Goal: Transaction & Acquisition: Purchase product/service

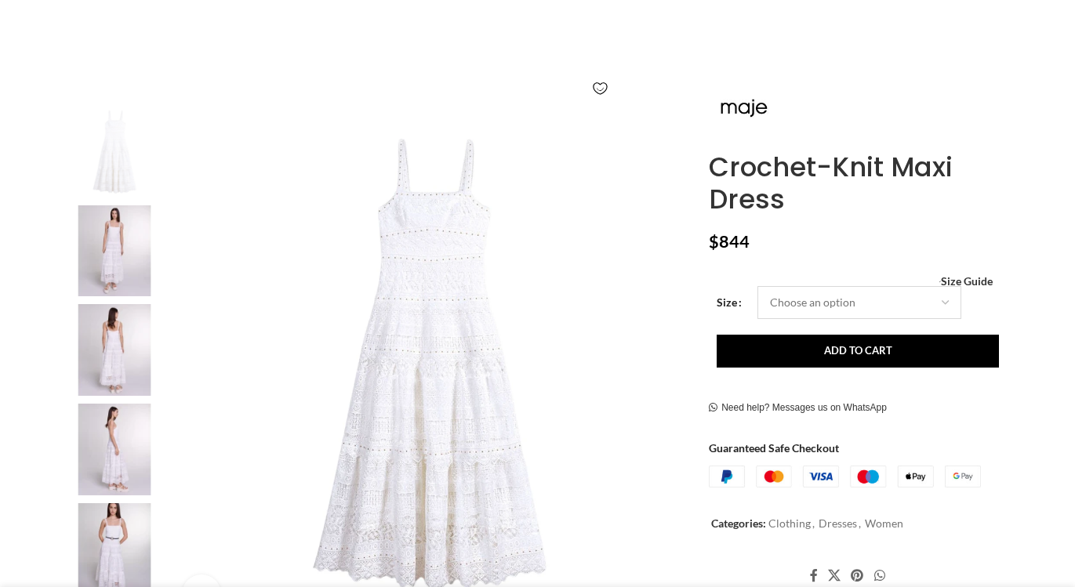
click at [793, 313] on select "Choose an option 6 UK 8 UK 10 UK 12 UK 14 UK" at bounding box center [859, 302] width 204 height 33
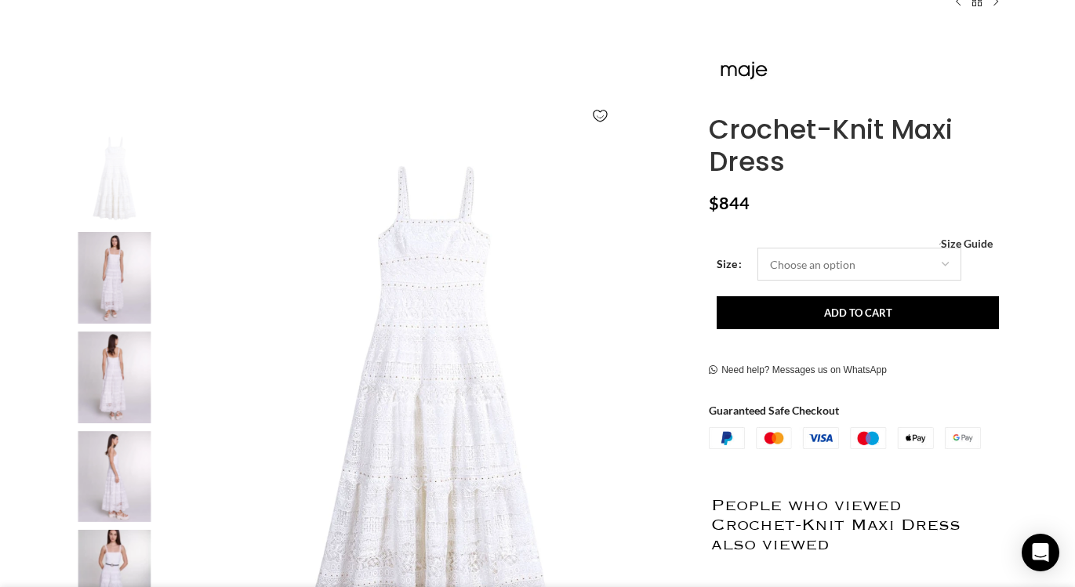
click at [757, 248] on select "Choose an option 6 UK 8 UK 10 UK 12 UK 14 UK" at bounding box center [859, 264] width 204 height 33
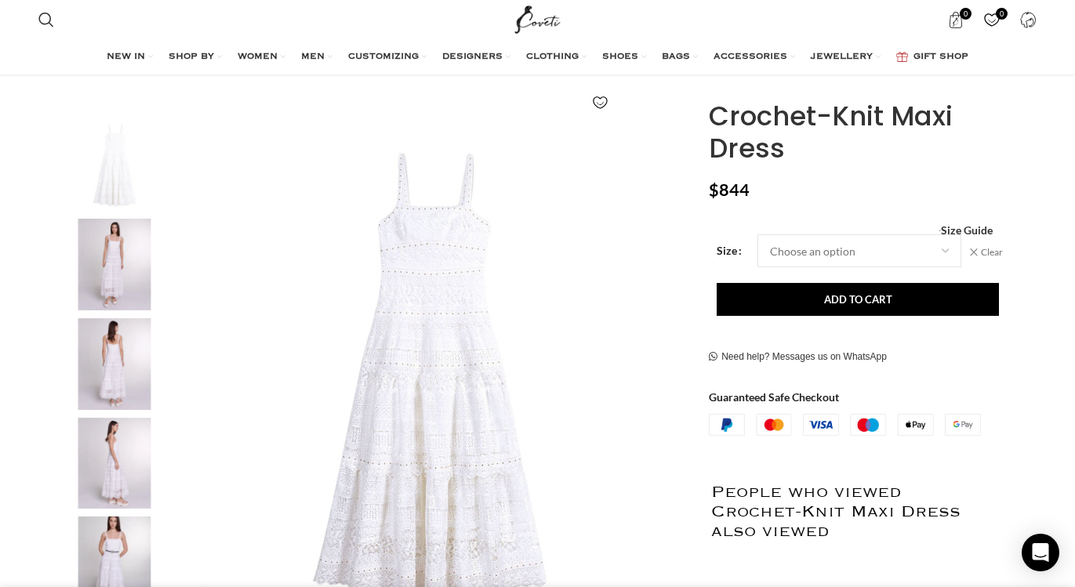
click at [122, 316] on div "2 / 6" at bounding box center [115, 269] width 96 height 100
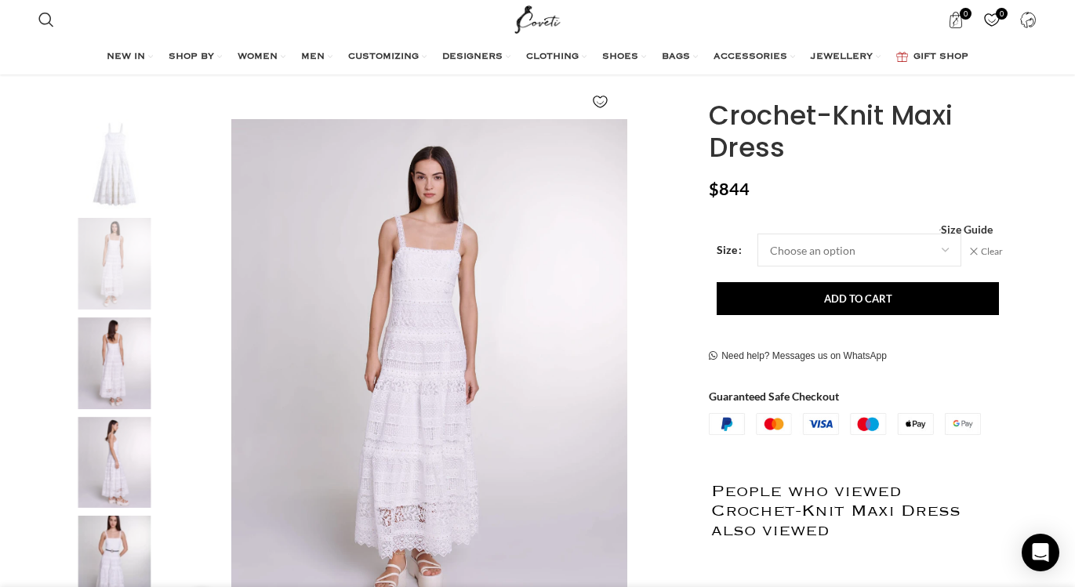
click at [133, 374] on img "3 / 6" at bounding box center [115, 364] width 96 height 92
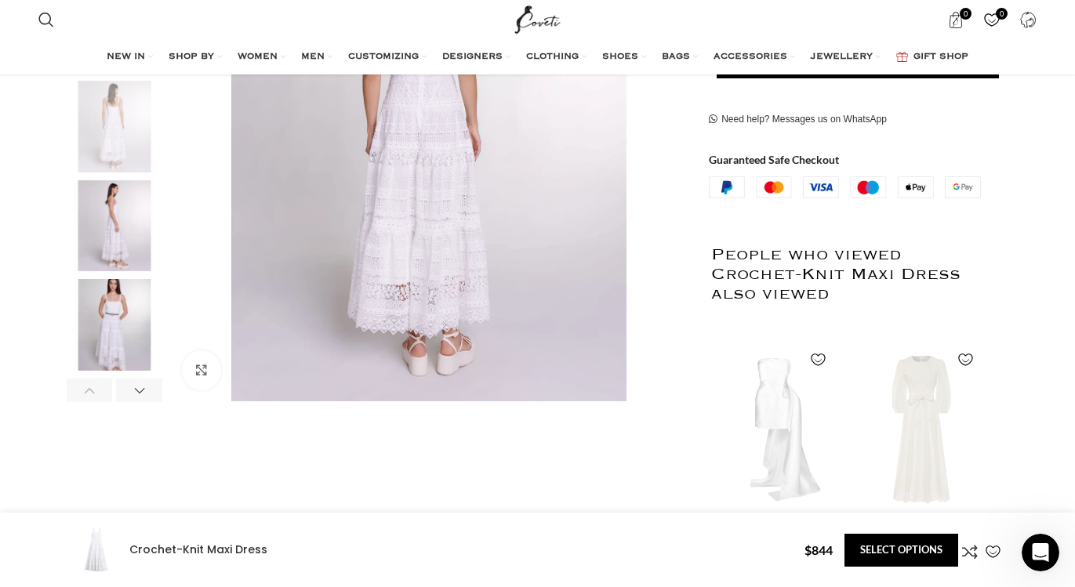
scroll to position [202, 0]
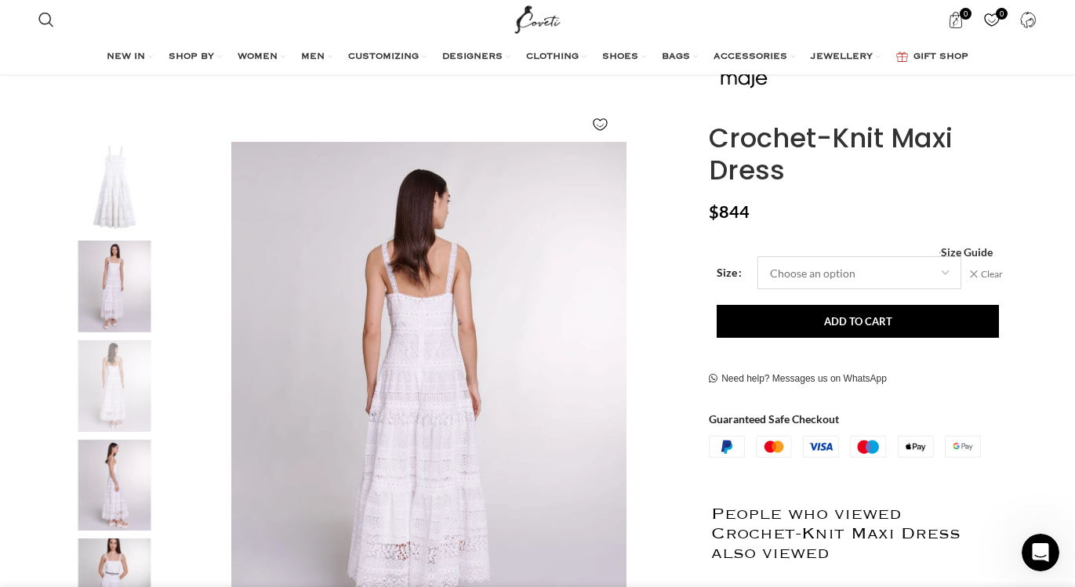
click at [806, 280] on select "Choose an option 6 UK 8 UK 10 UK 12 UK 14 UK" at bounding box center [859, 272] width 204 height 33
click at [757, 256] on select "Choose an option 6 UK 8 UK 10 UK 12 UK 14 UK" at bounding box center [859, 272] width 204 height 33
select select "10-uk"
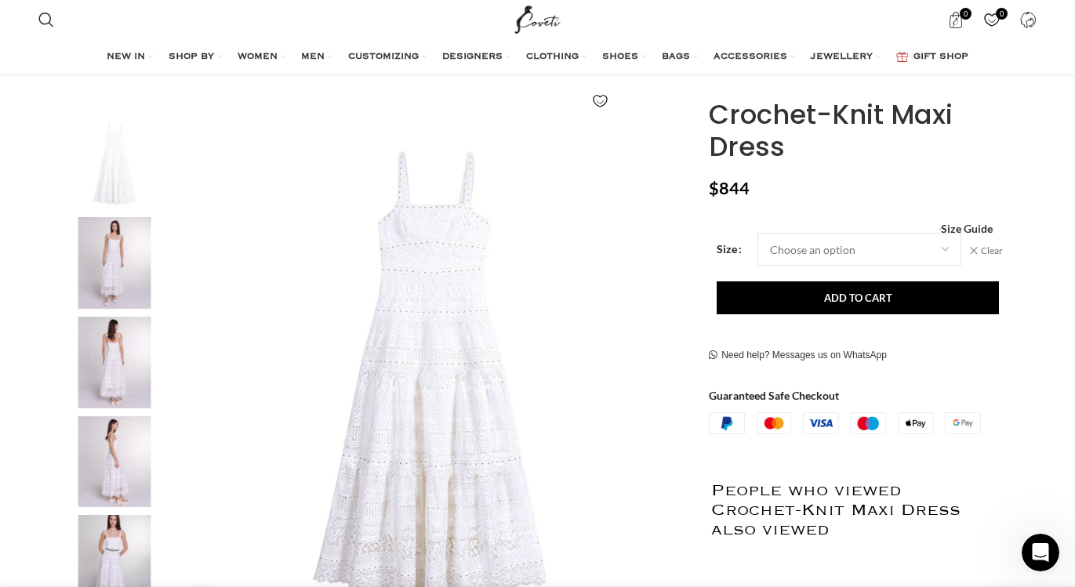
scroll to position [226, 0]
click at [798, 319] on div "Size Choose an option 6 UK 8 UK 10 UK 12 UK 14 UK Clear - Crochet-Knit Maxi Dre…" at bounding box center [845, 333] width 272 height 202
click at [972, 228] on span "Size Guide" at bounding box center [967, 228] width 52 height 0
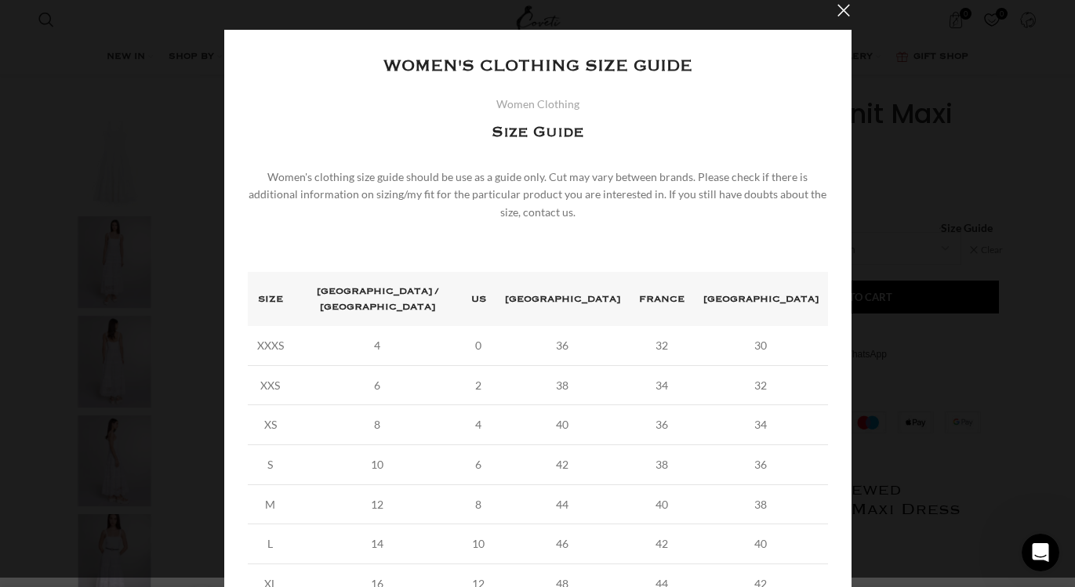
scroll to position [27, 0]
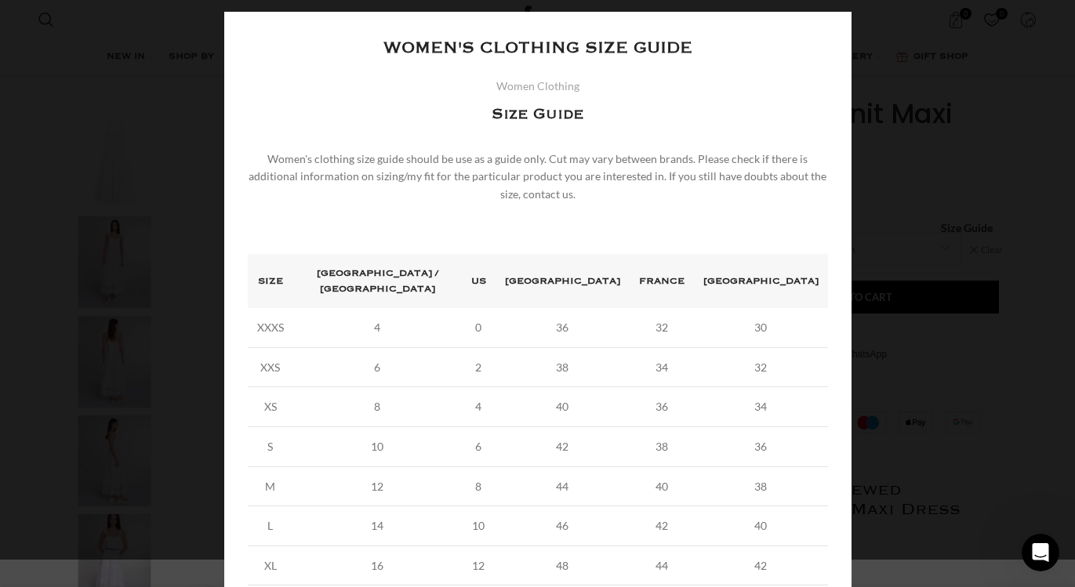
click at [826, 30] on div "× Women's clothing size guide Women Clothing Size Guide Women's clothing size g…" at bounding box center [537, 350] width 627 height 677
click at [913, 97] on div "× Women's clothing size guide Women Clothing Size Guide Women's clothing size g…" at bounding box center [537, 350] width 1062 height 755
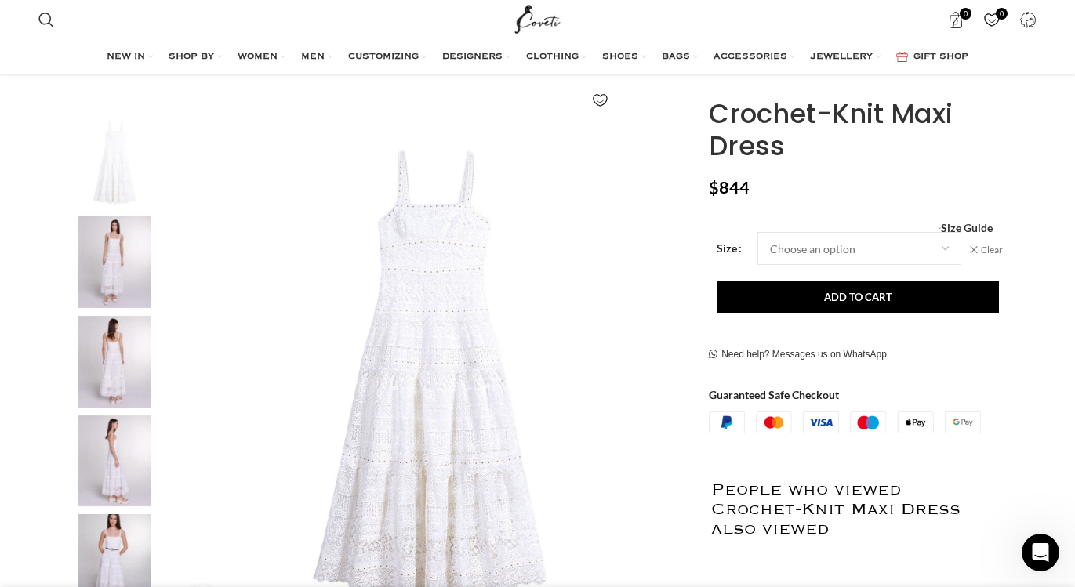
scroll to position [0, 0]
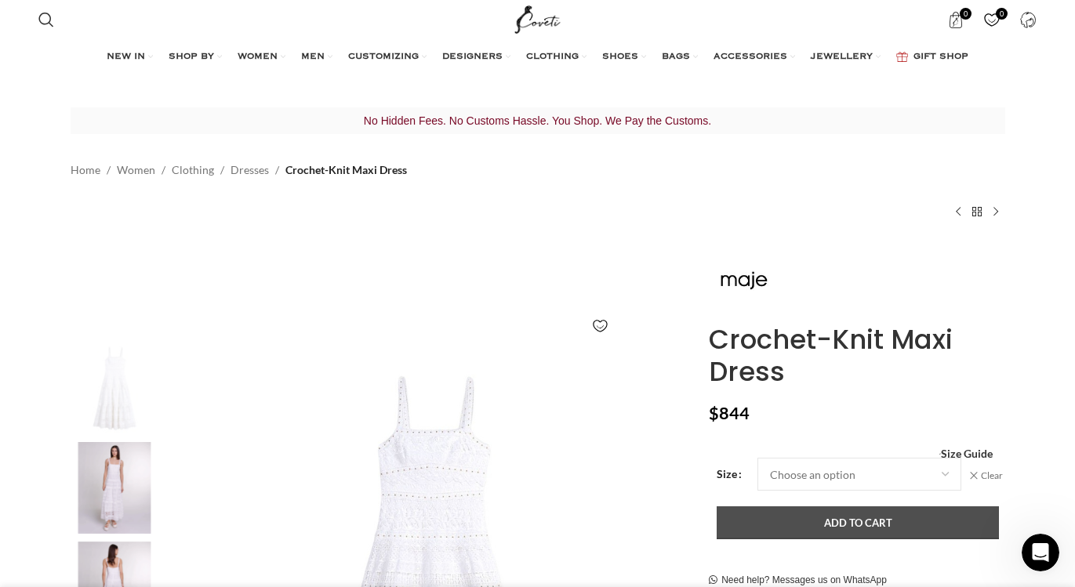
click at [870, 524] on button "Add to cart" at bounding box center [858, 523] width 282 height 33
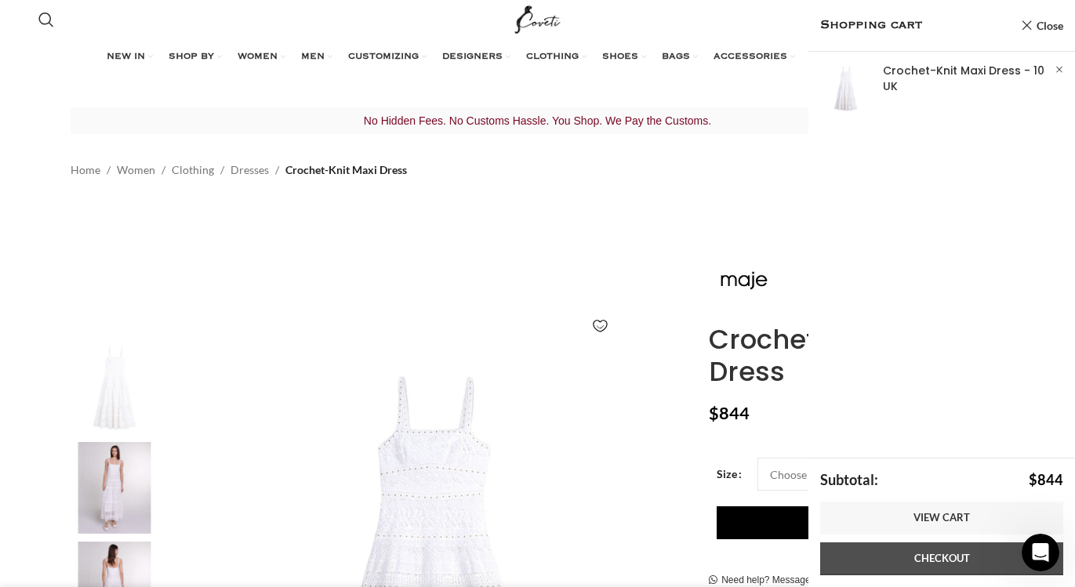
click at [906, 563] on link "Checkout" at bounding box center [941, 559] width 243 height 33
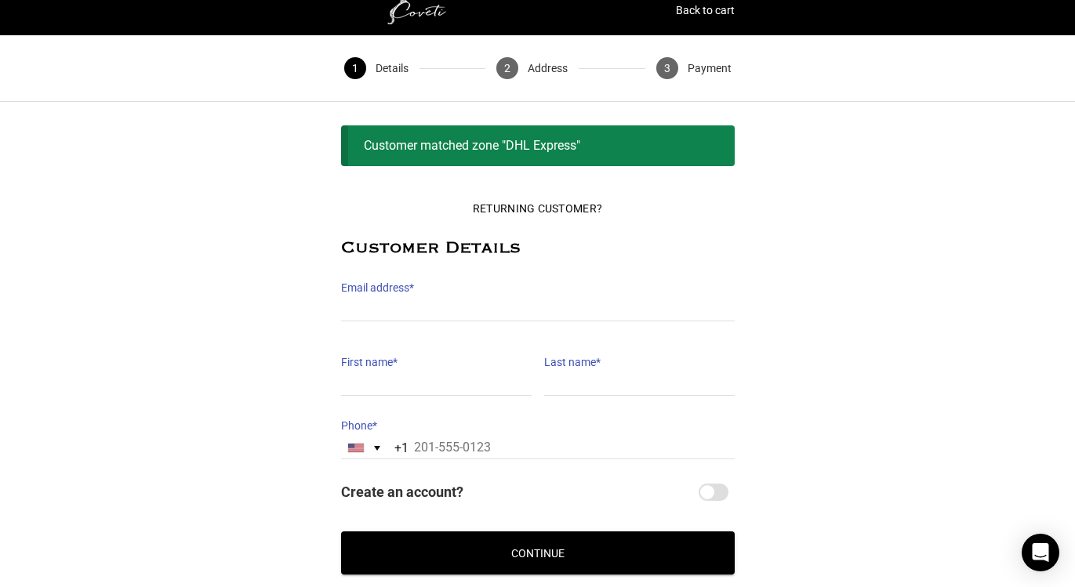
scroll to position [126, 0]
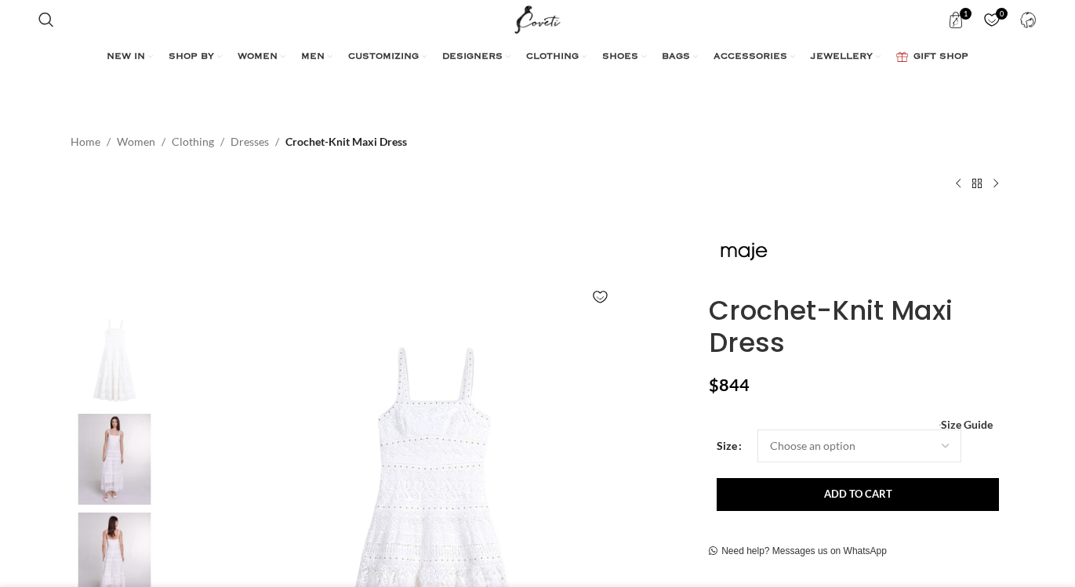
select select "10-uk"
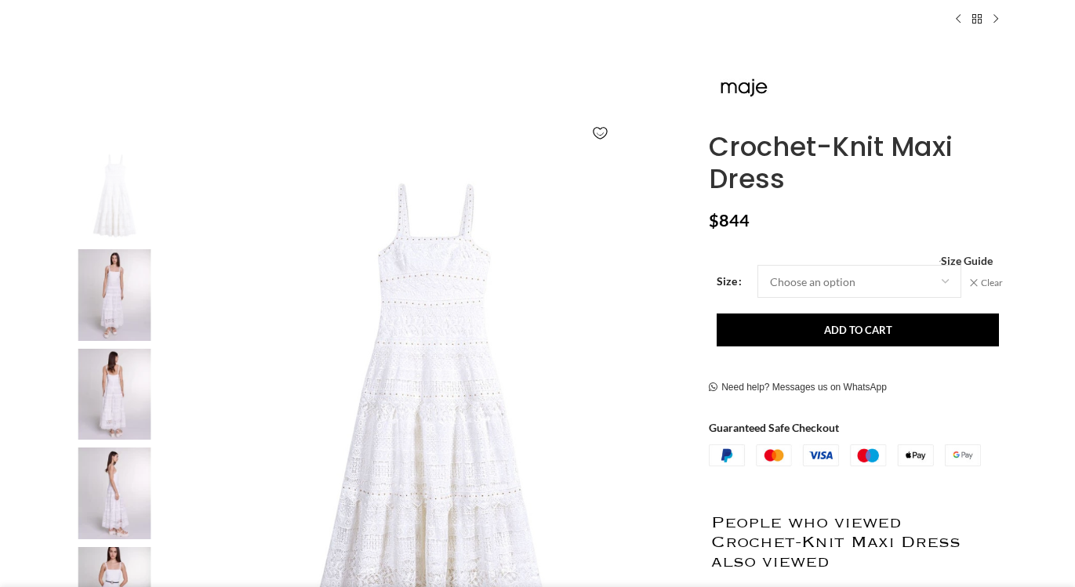
scroll to position [197, 0]
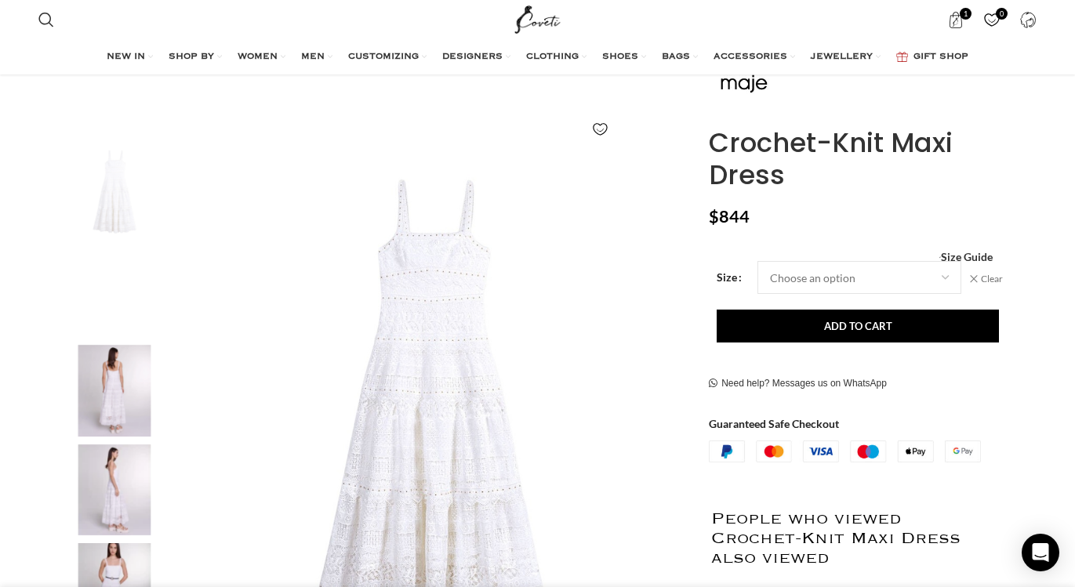
click at [118, 290] on img "2 / 6" at bounding box center [115, 291] width 96 height 92
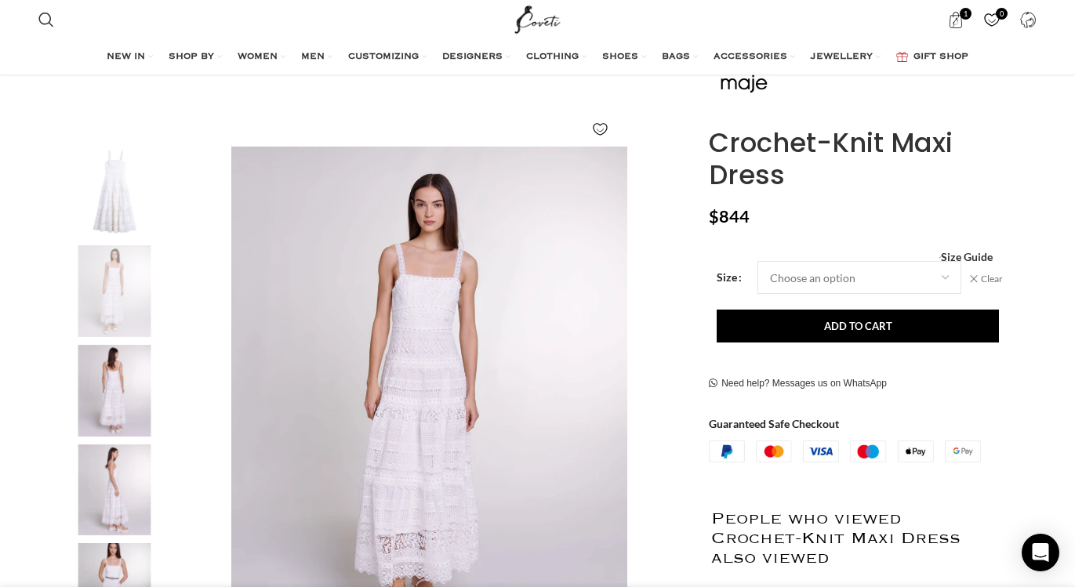
click at [129, 394] on img "3 / 6" at bounding box center [115, 391] width 96 height 92
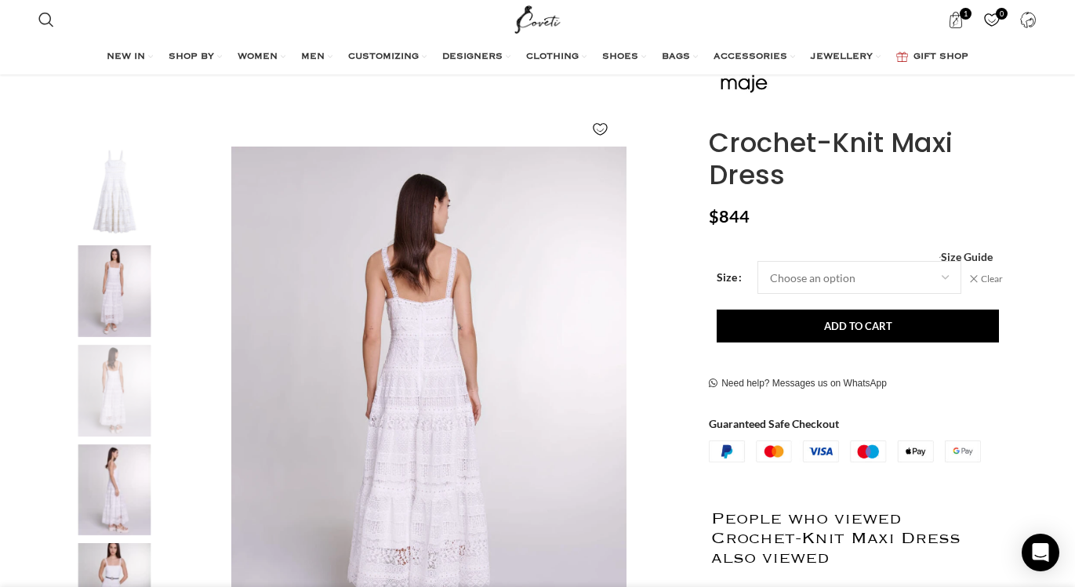
click at [141, 459] on img "4 / 6" at bounding box center [115, 491] width 96 height 92
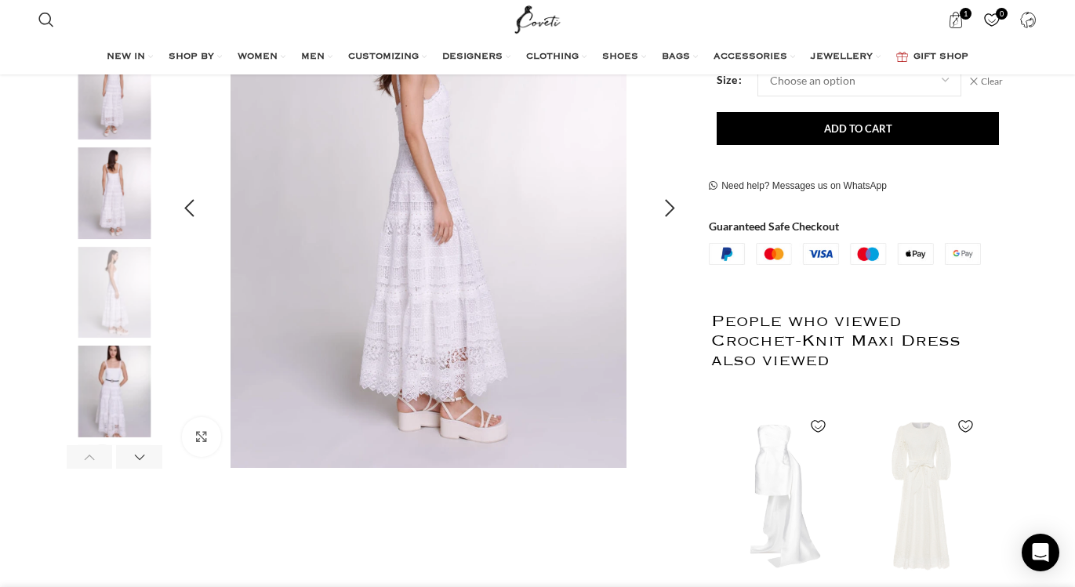
scroll to position [399, 0]
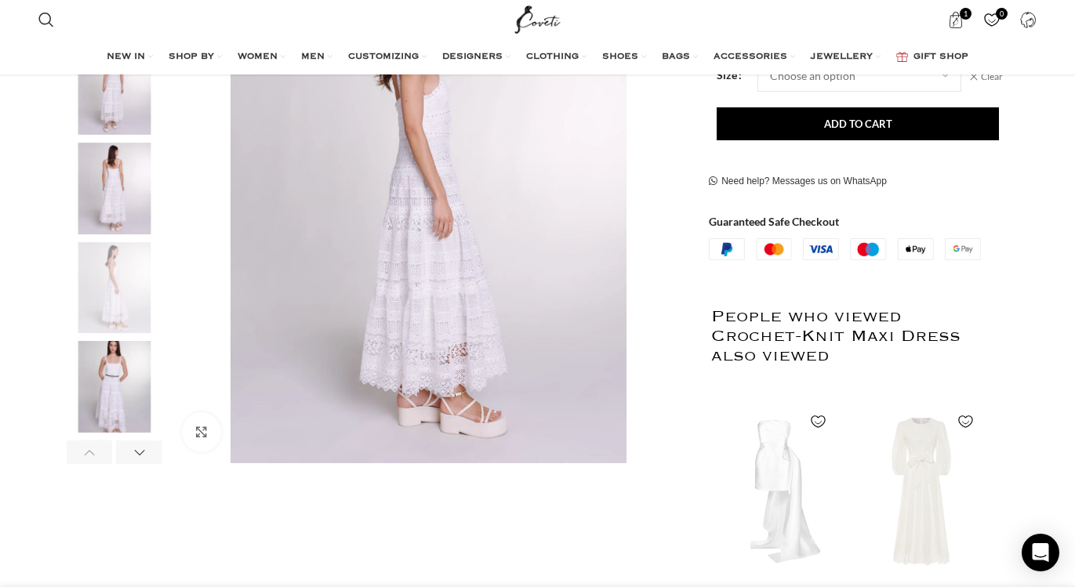
click at [122, 410] on img "5 / 6" at bounding box center [115, 387] width 96 height 92
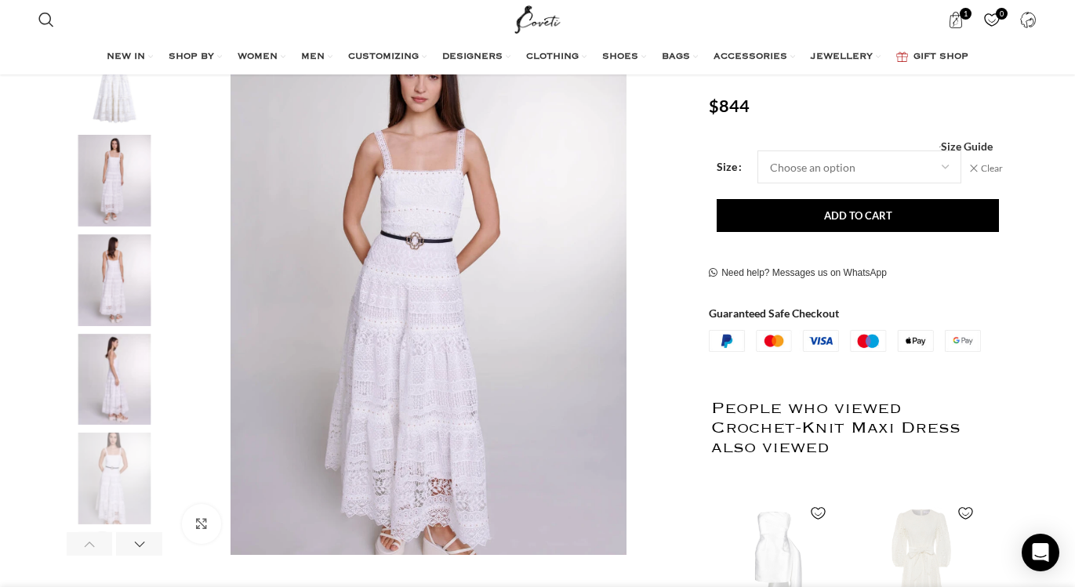
scroll to position [278, 0]
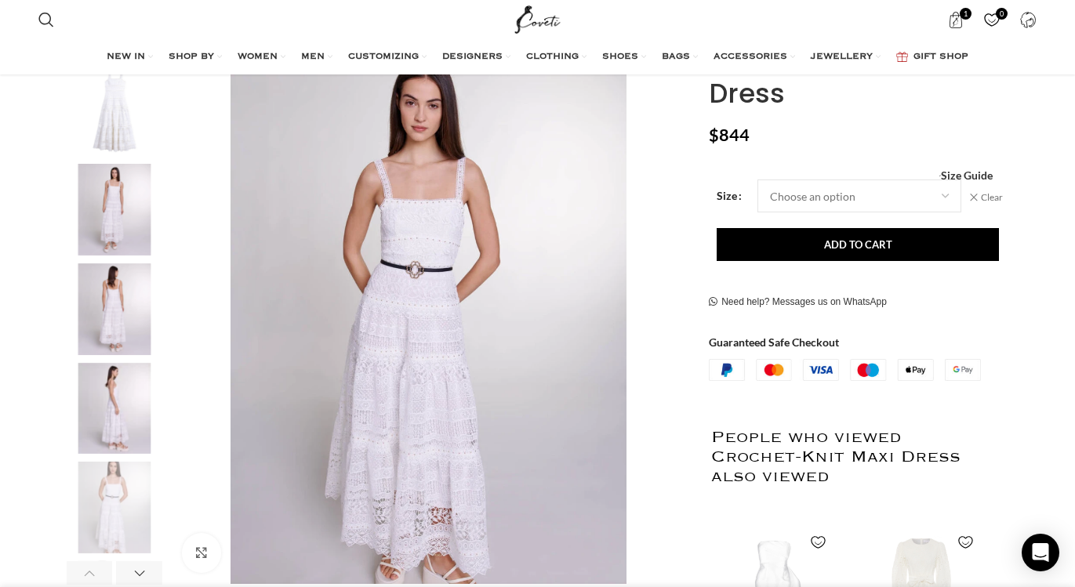
click at [123, 185] on img "2 / 6" at bounding box center [115, 210] width 96 height 92
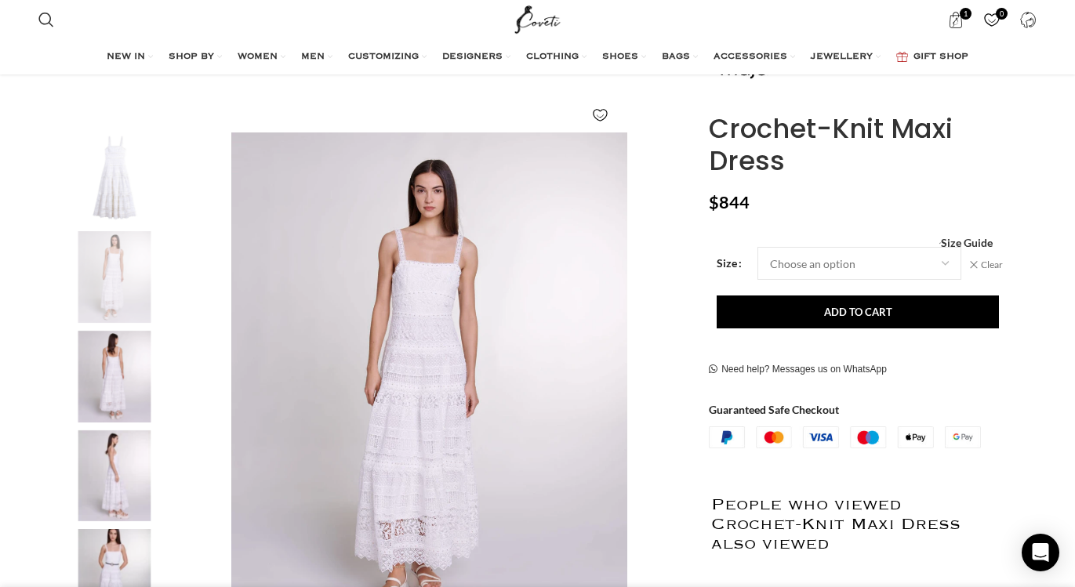
scroll to position [0, 0]
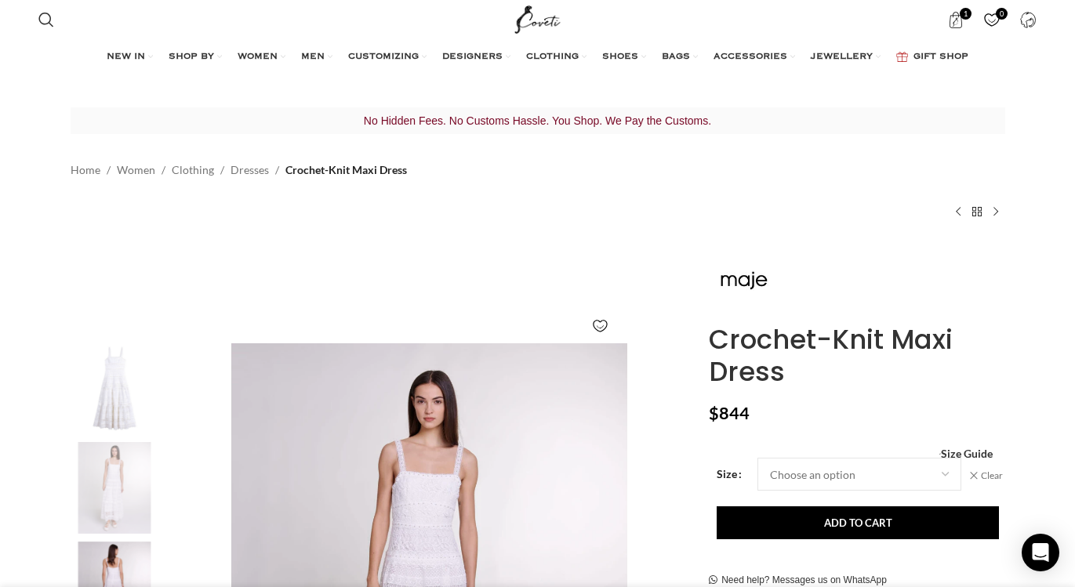
click at [506, 13] on div at bounding box center [537, 19] width 68 height 39
click at [536, 13] on img "Site logo" at bounding box center [537, 19] width 53 height 39
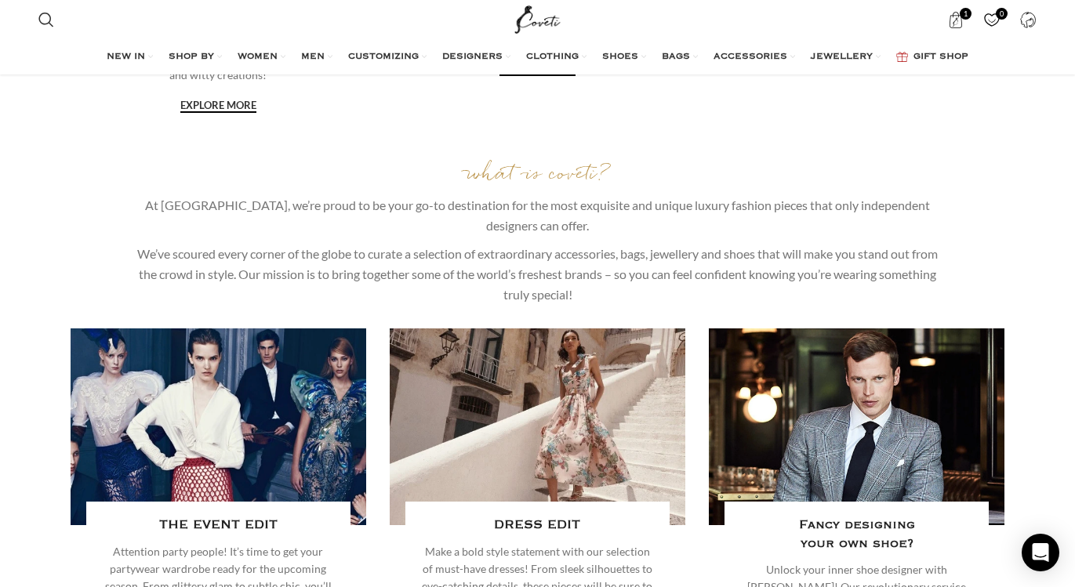
scroll to position [2364, 0]
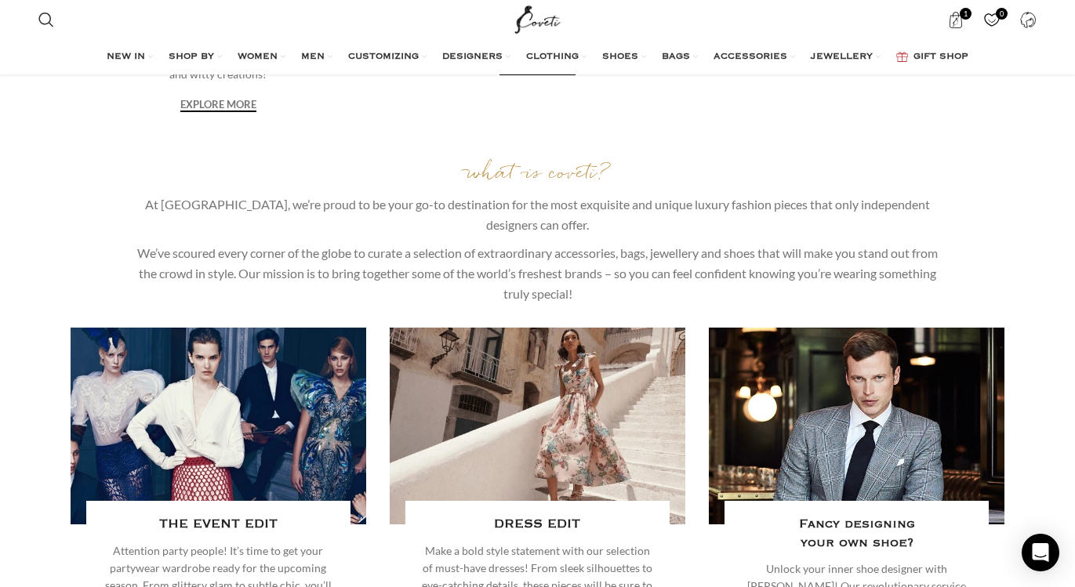
click at [231, 104] on link "explore more" at bounding box center [218, 106] width 76 height 14
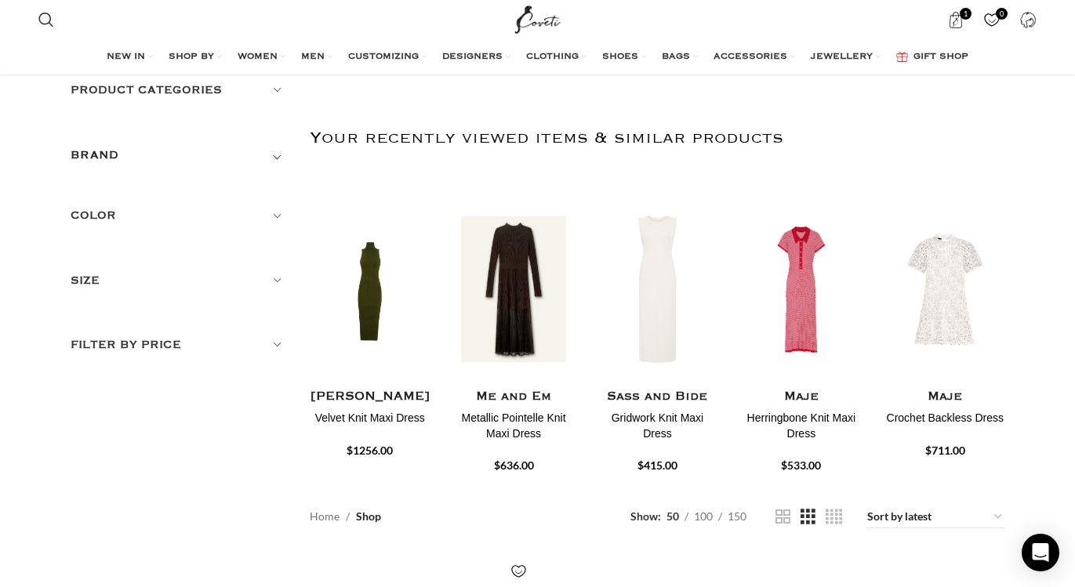
scroll to position [45, 0]
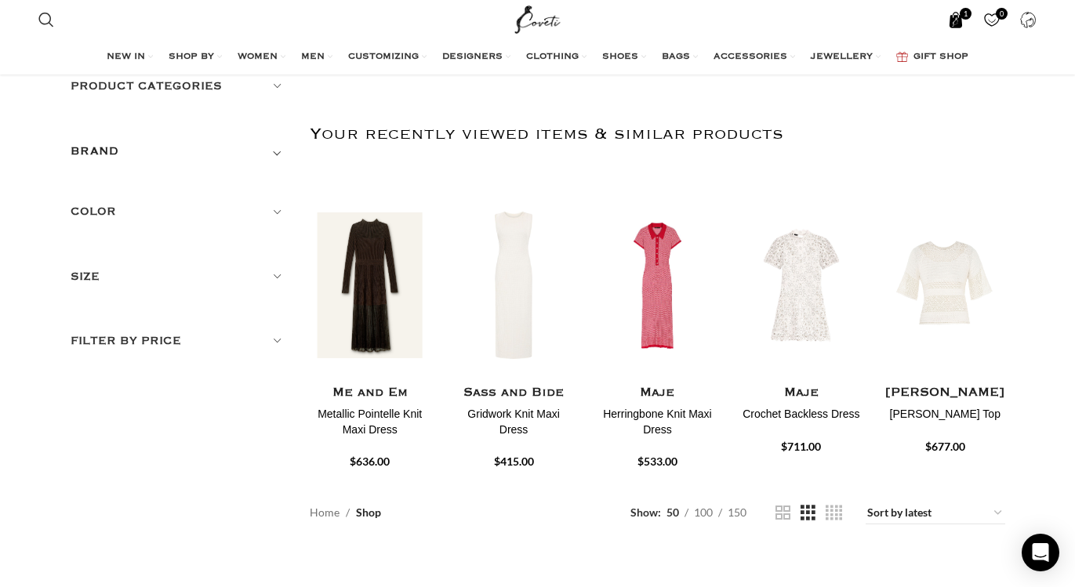
click at [957, 16] on span "1 item" at bounding box center [956, 20] width 16 height 16
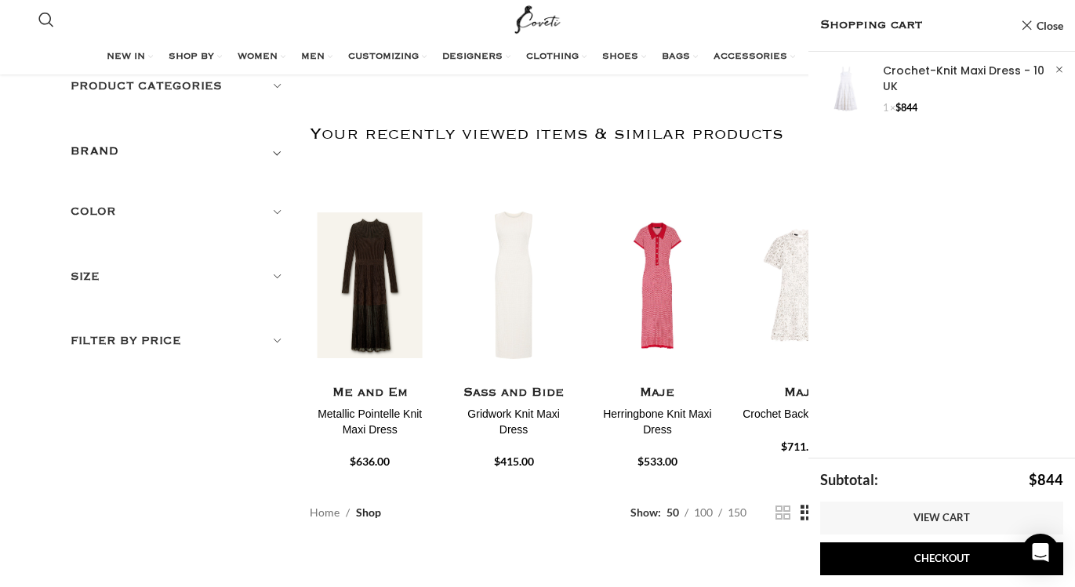
click at [707, 118] on h2 "Your recently viewed items & similar products" at bounding box center [658, 134] width 696 height 82
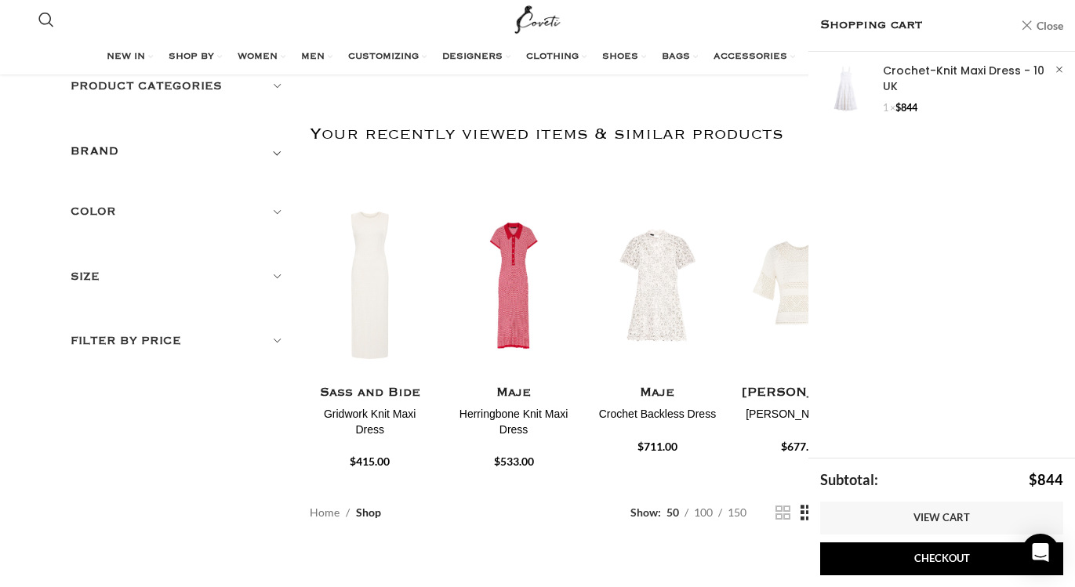
click at [1030, 31] on link "Close" at bounding box center [1042, 26] width 42 height 20
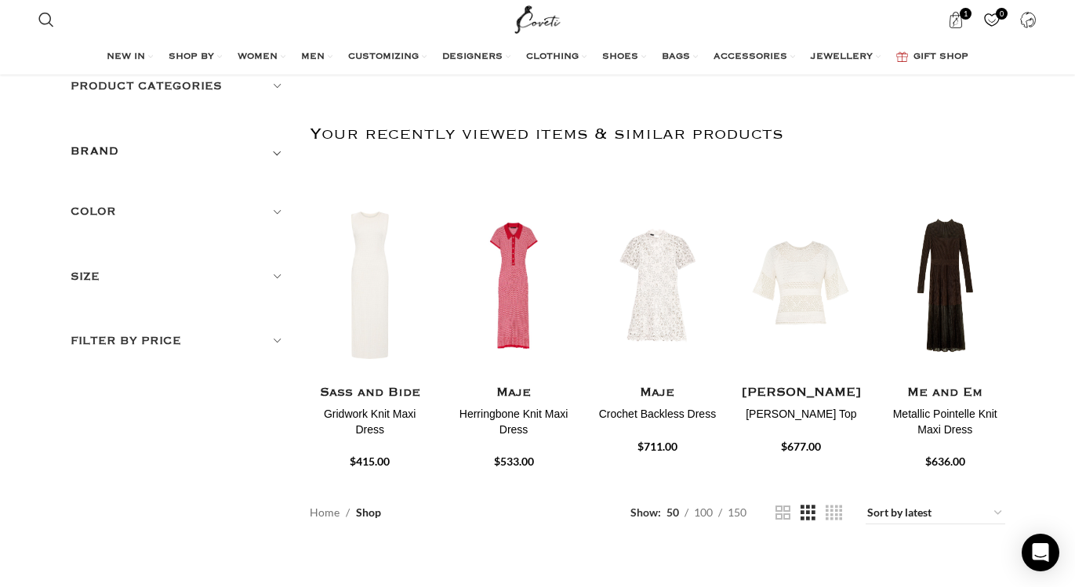
click at [989, 19] on span "0" at bounding box center [992, 20] width 16 height 16
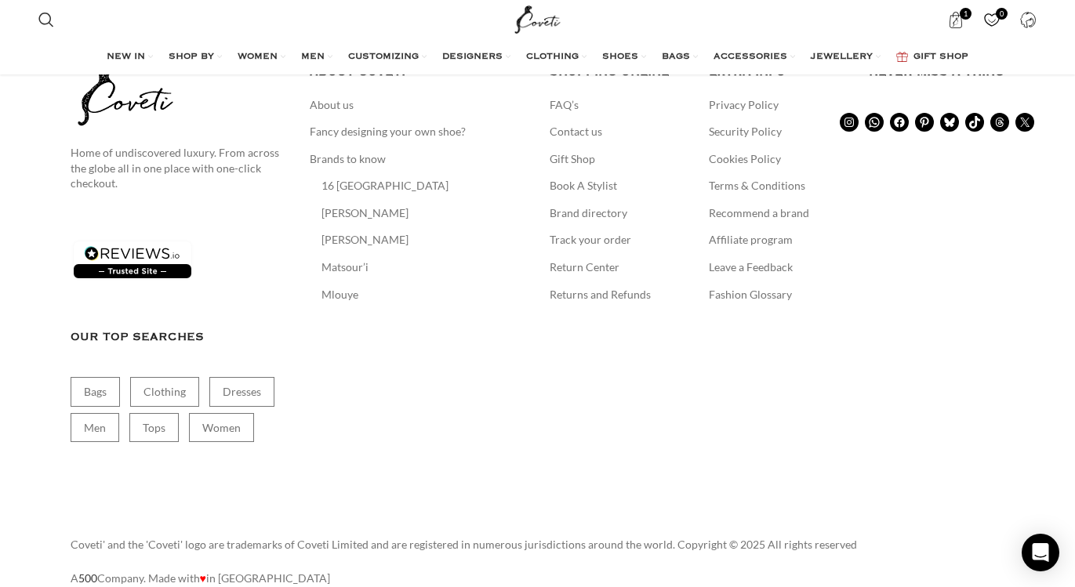
scroll to position [547, 0]
click at [559, 116] on ul "FAQ’s Contact us Gift Shop Book A Stylist Brand directory Track your order Retu…" at bounding box center [618, 200] width 136 height 205
